Goal: Information Seeking & Learning: Check status

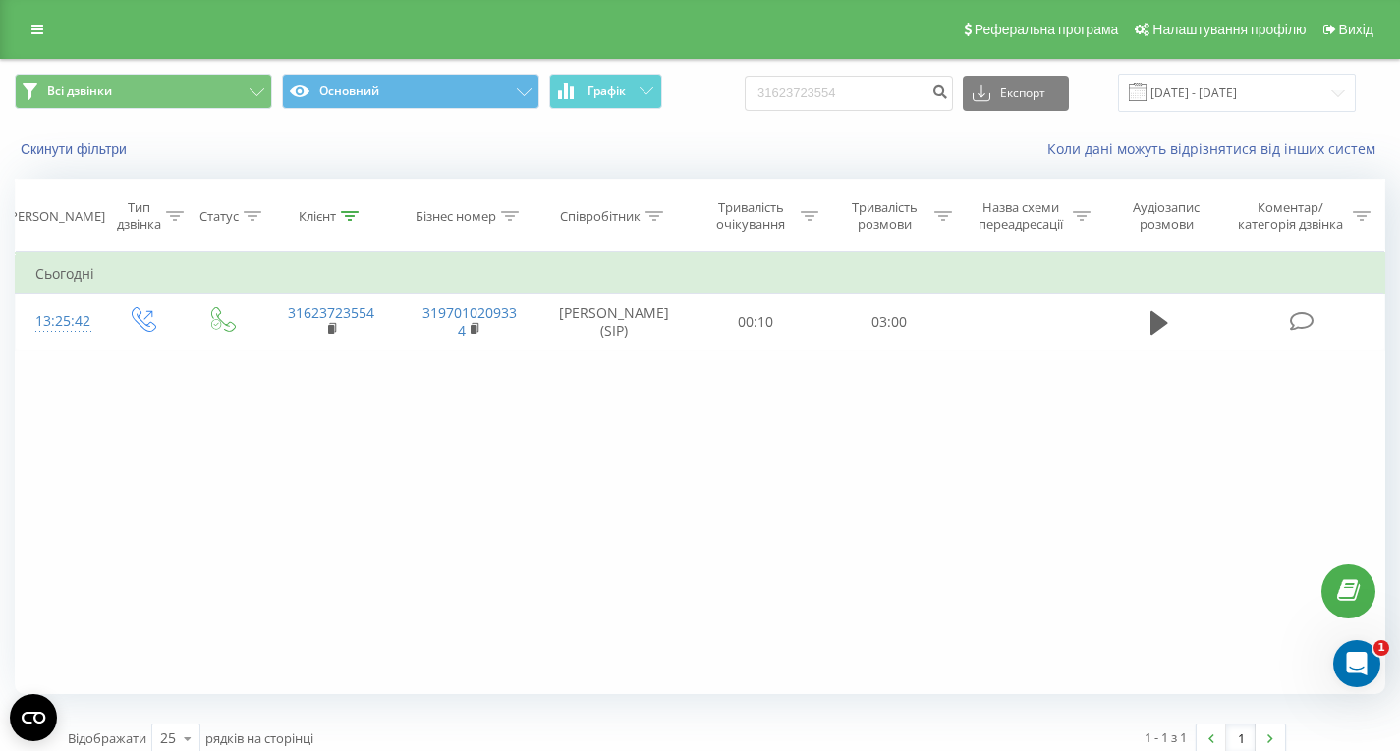
click at [31, 12] on div "Реферальна програма Налаштування профілю Вихід" at bounding box center [700, 29] width 1400 height 59
click at [38, 26] on icon at bounding box center [37, 30] width 12 height 14
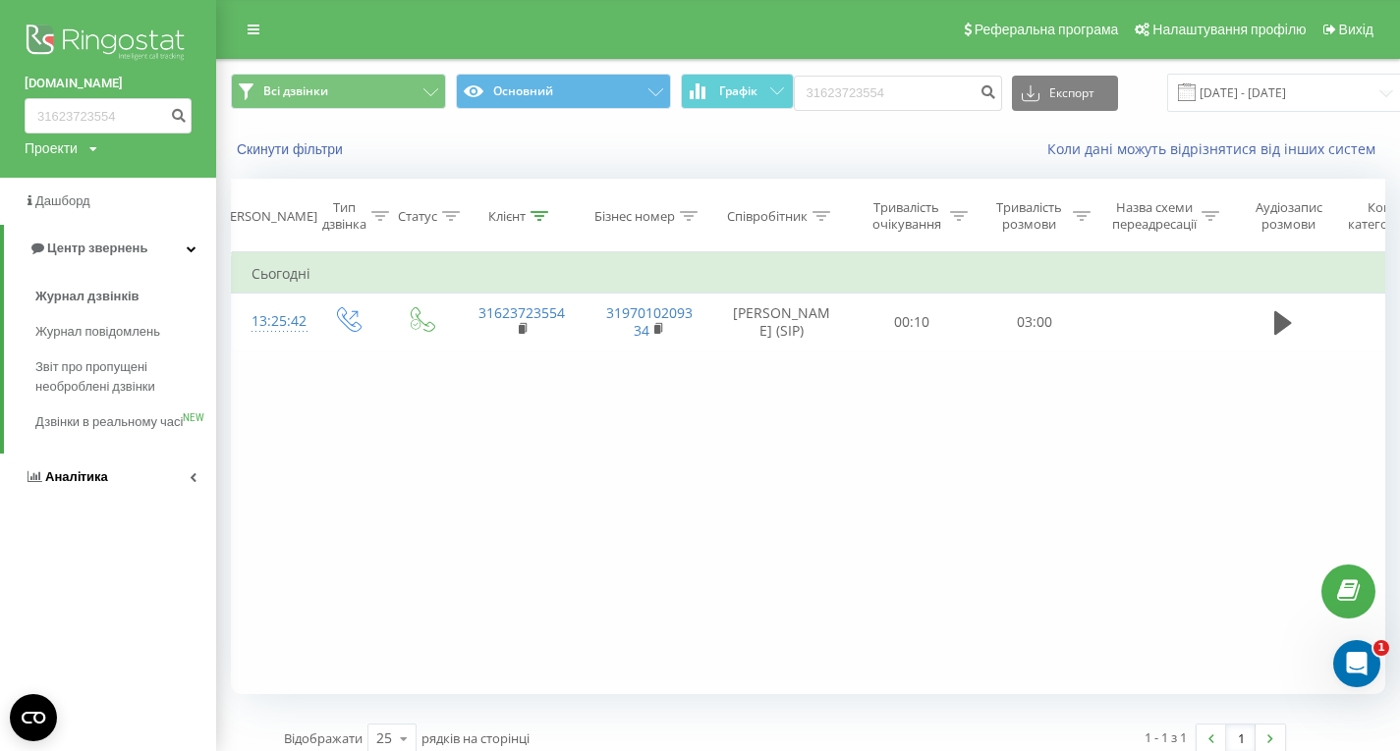
click at [70, 484] on span "Аналiтика" at bounding box center [76, 476] width 63 height 15
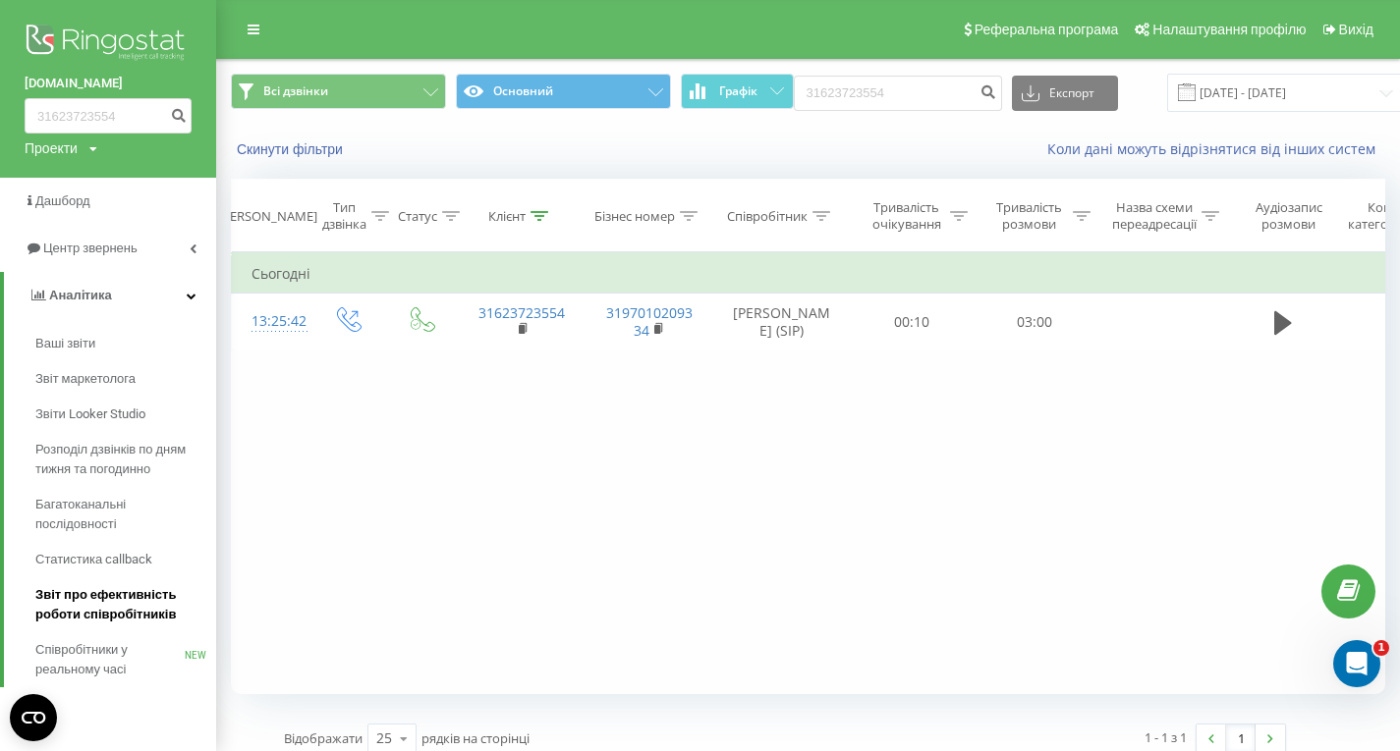
click at [123, 596] on span "Звіт про ефективність роботи співробітників" at bounding box center [120, 604] width 171 height 39
click at [139, 607] on span "Звіт про ефективність роботи співробітників" at bounding box center [120, 604] width 171 height 39
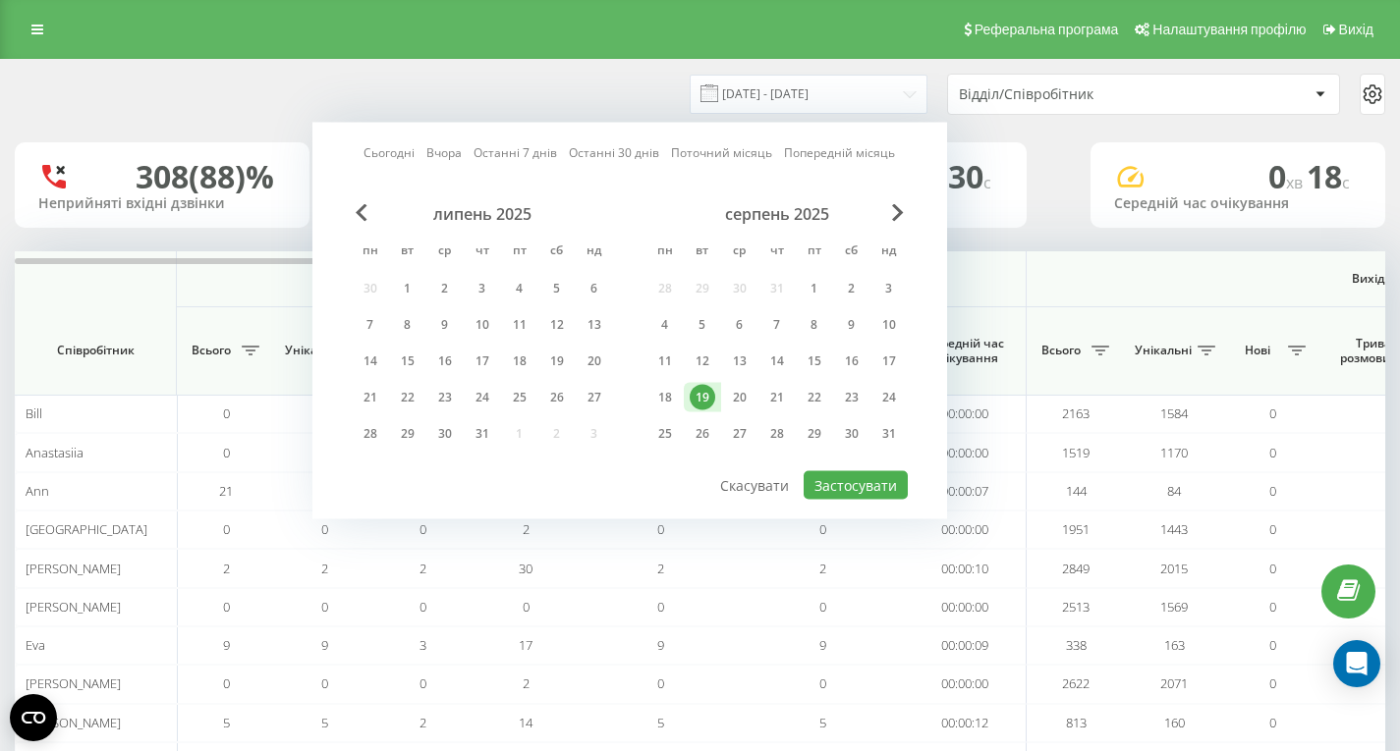
click at [868, 508] on div "Сьогодні Вчора Останні 7 днів Останні 30 днів Поточний місяць Попередній місяць…" at bounding box center [629, 321] width 634 height 397
click at [872, 496] on button "Застосувати" at bounding box center [855, 485] width 104 height 28
type input "[DATE] - [DATE]"
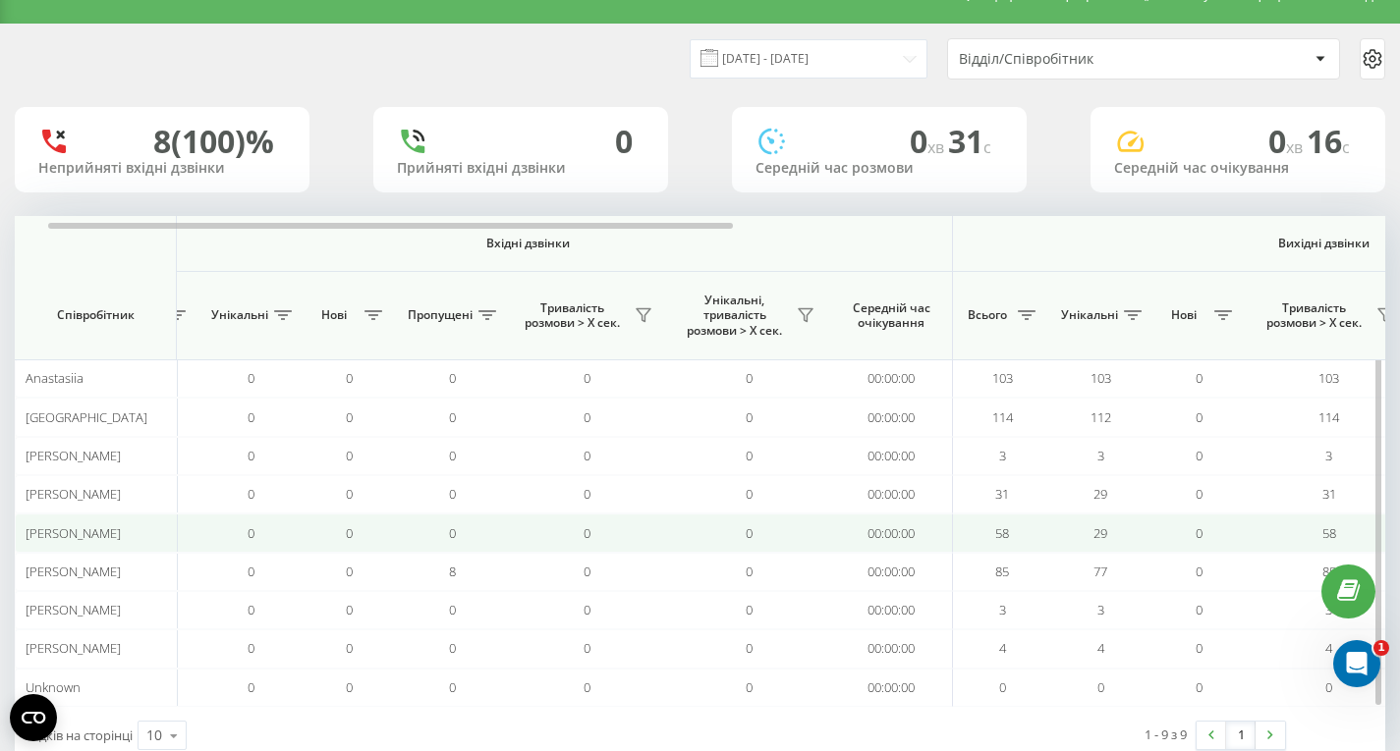
scroll to position [0, 75]
